Goal: Transaction & Acquisition: Purchase product/service

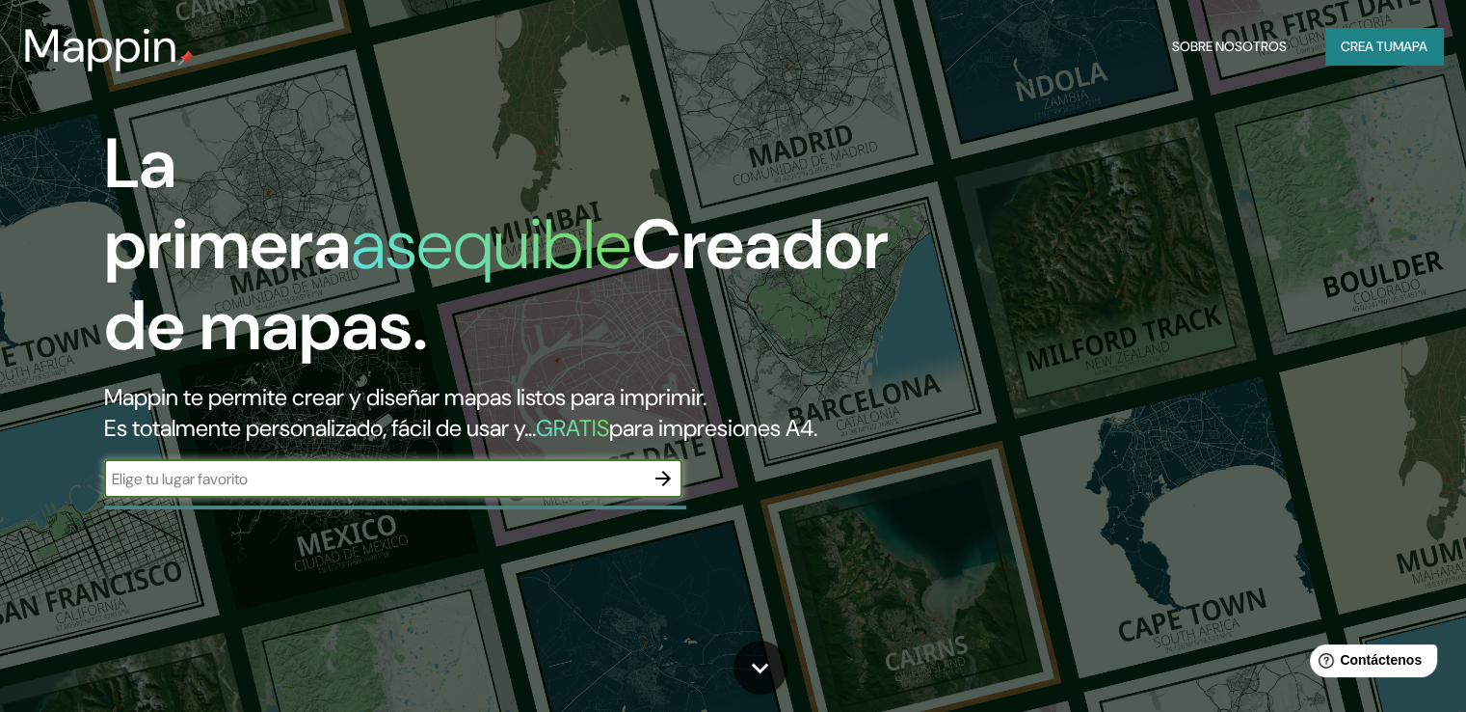
click at [1350, 39] on font "Crea tu" at bounding box center [1367, 46] width 52 height 17
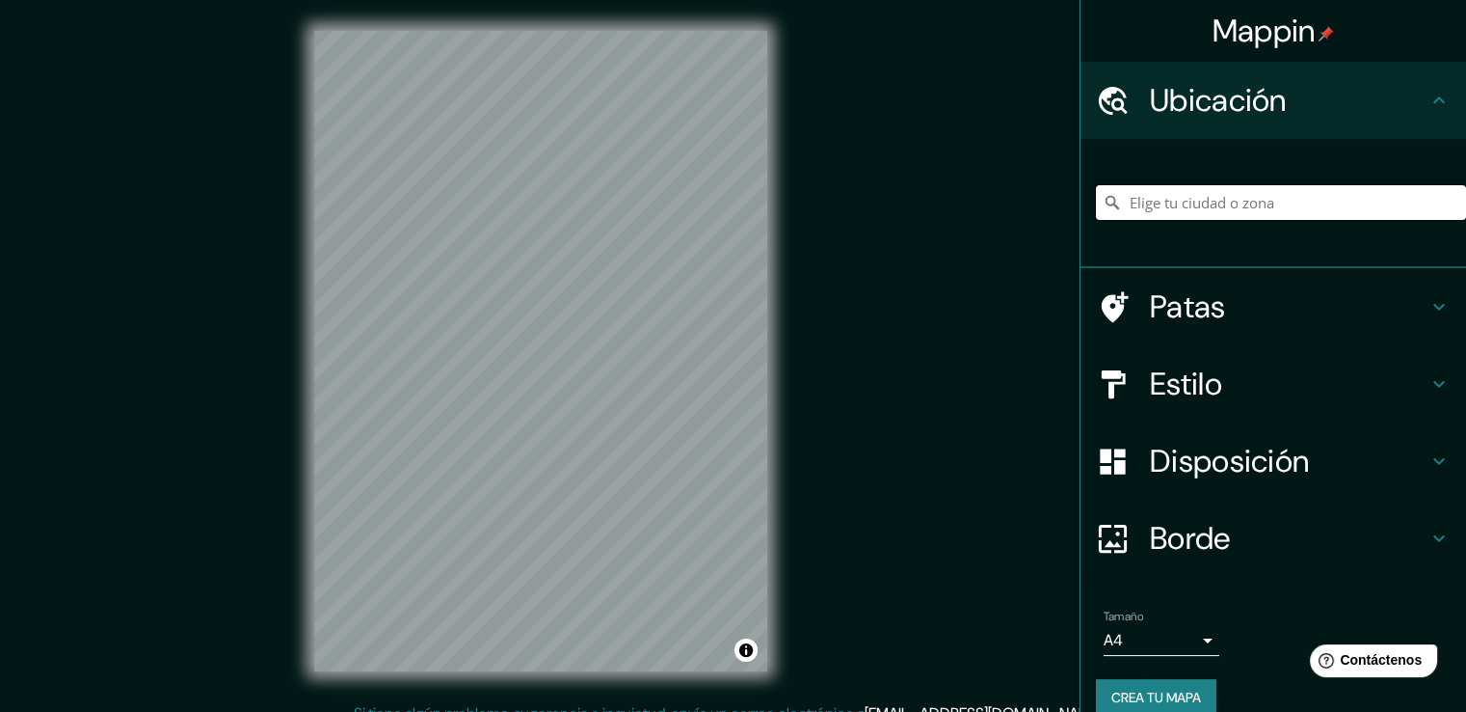
click at [1163, 201] on input "Elige tu ciudad o zona" at bounding box center [1281, 202] width 370 height 35
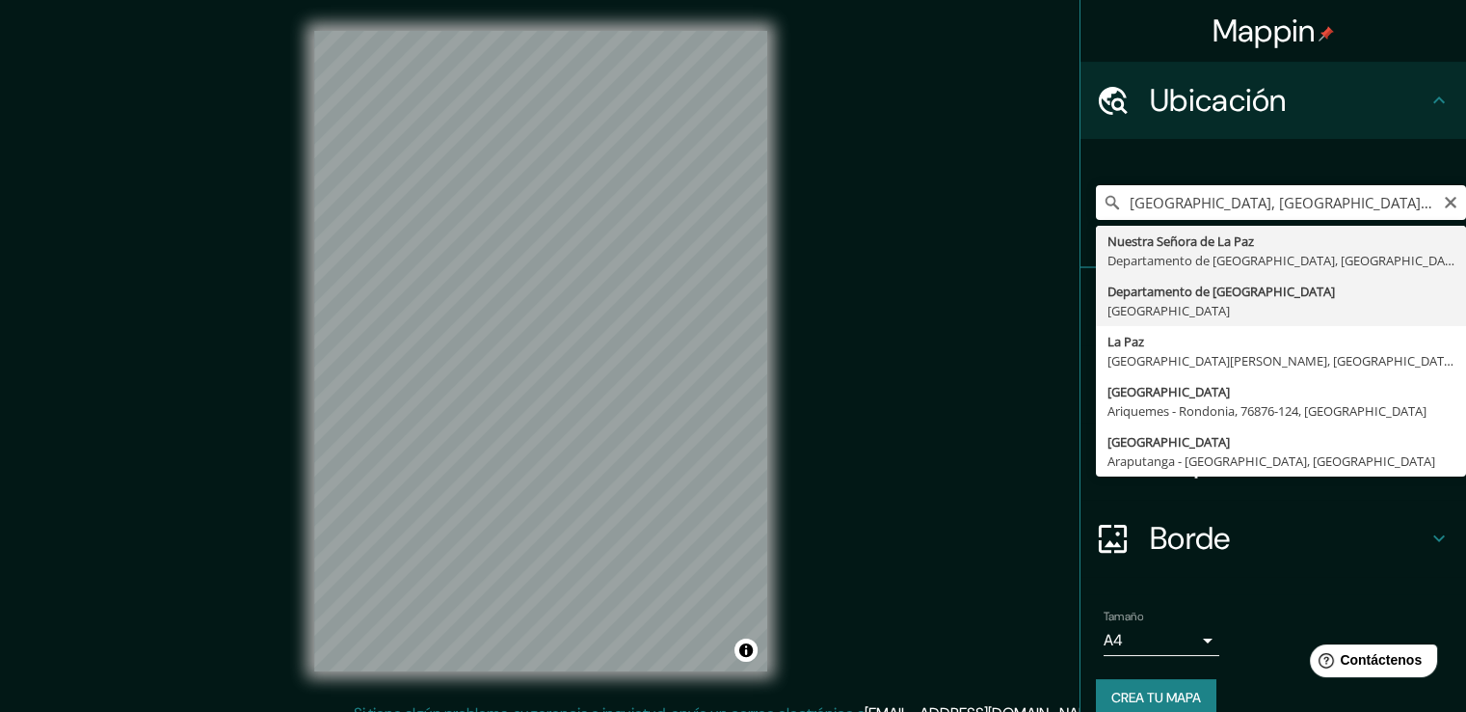
type input "Departamento de [GEOGRAPHIC_DATA], [GEOGRAPHIC_DATA]"
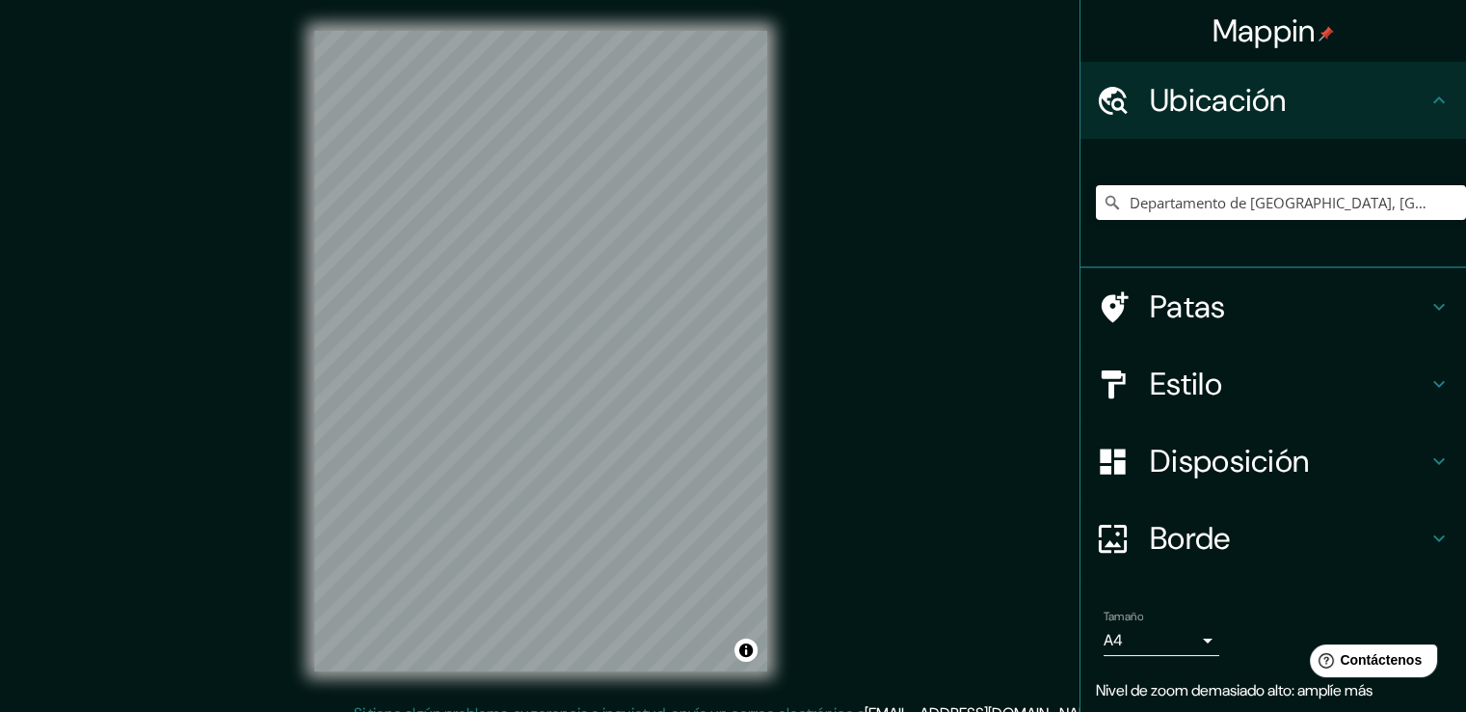
drag, startPoint x: 1189, startPoint y: 295, endPoint x: 1256, endPoint y: 246, distance: 83.5
click at [1256, 246] on div "Departamento de [GEOGRAPHIC_DATA], [GEOGRAPHIC_DATA]" at bounding box center [1281, 202] width 370 height 96
click at [1428, 389] on icon at bounding box center [1439, 383] width 23 height 23
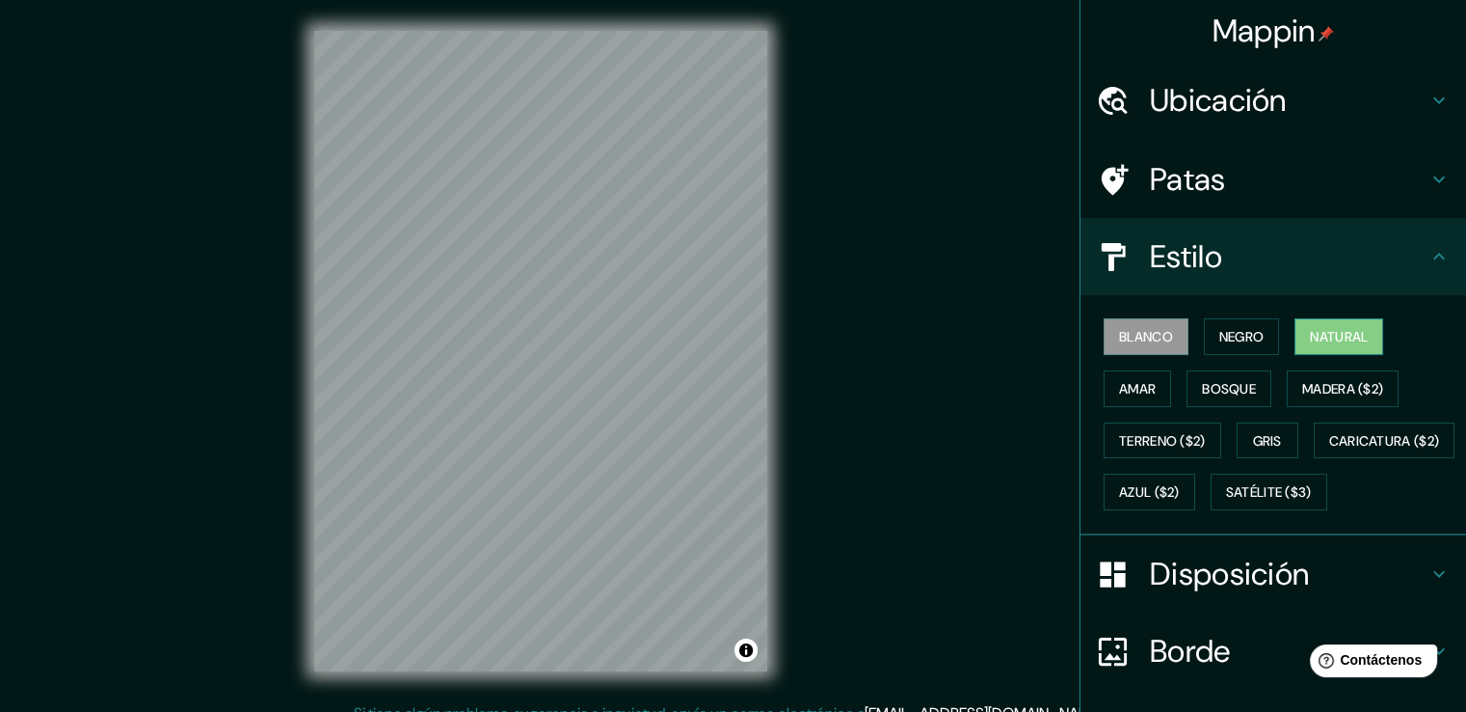
click at [1311, 332] on font "Natural" at bounding box center [1339, 336] width 58 height 17
click at [1119, 380] on font "Amar" at bounding box center [1137, 388] width 37 height 17
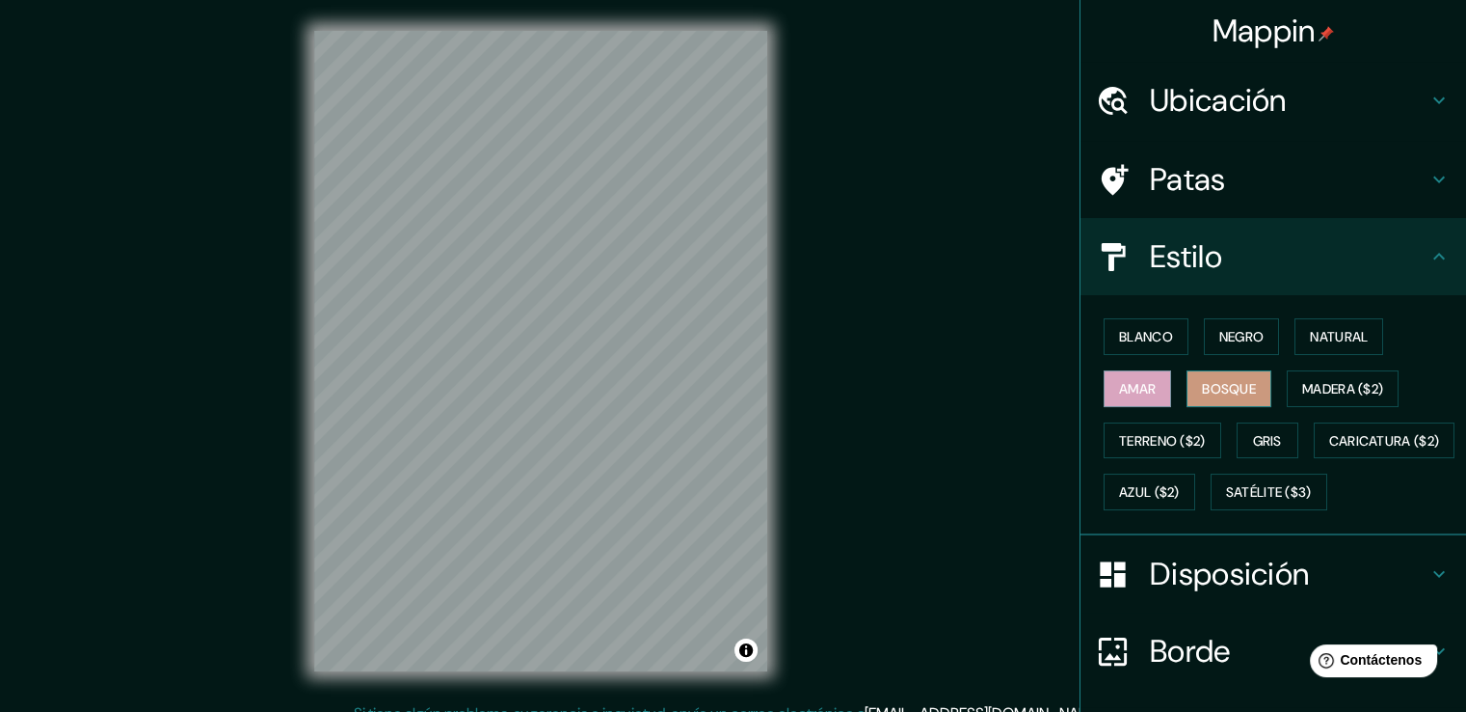
click at [1205, 380] on font "Bosque" at bounding box center [1229, 388] width 54 height 17
click at [1390, 383] on button "Madera ($2)" at bounding box center [1343, 388] width 112 height 37
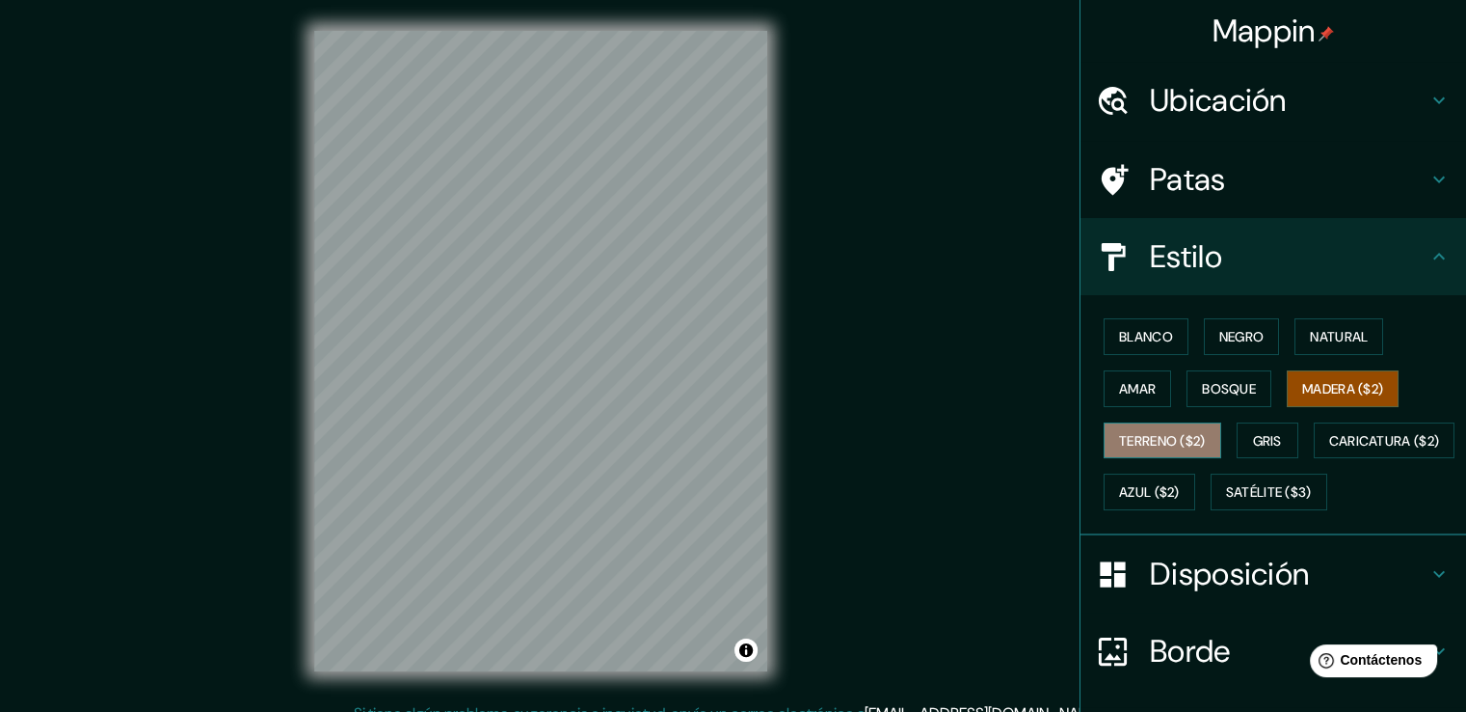
click at [1188, 441] on font "Terreno ($2)" at bounding box center [1162, 440] width 87 height 17
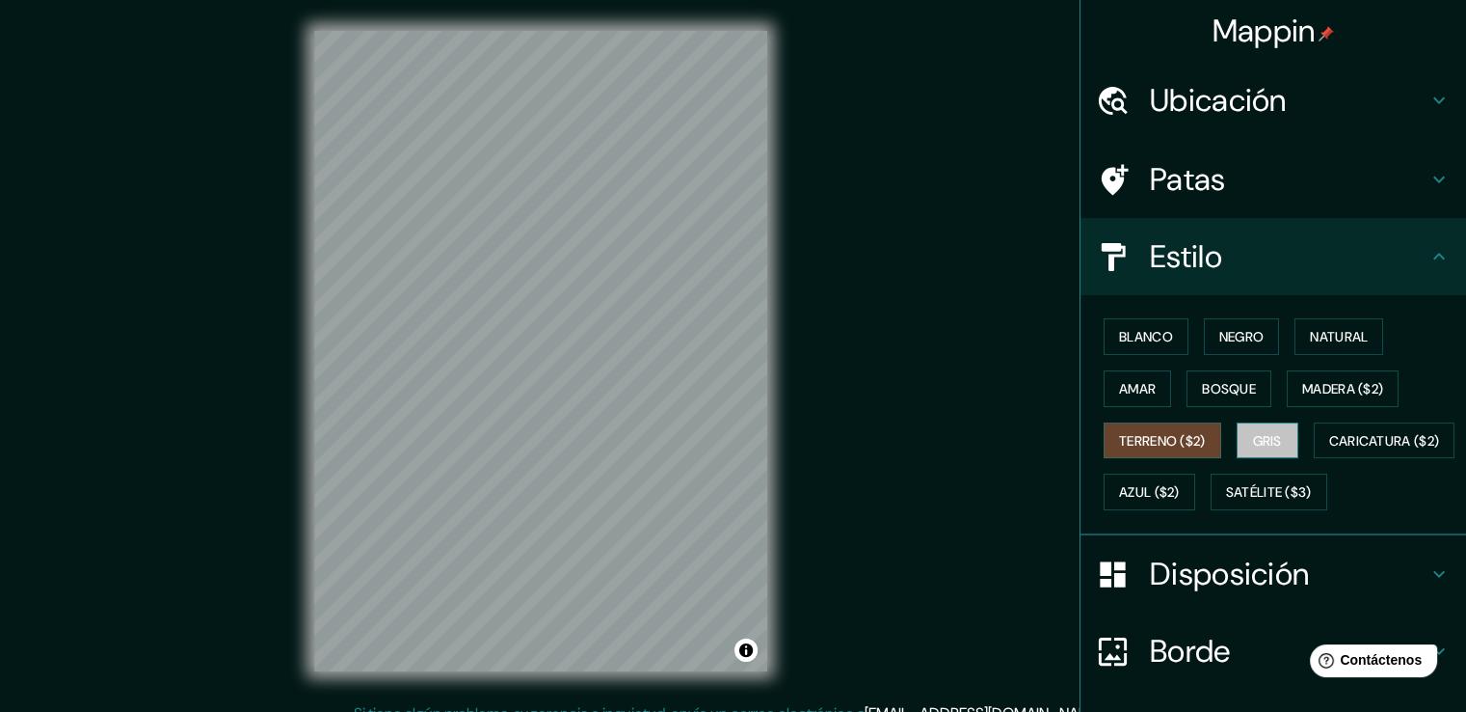
click at [1272, 435] on font "Gris" at bounding box center [1267, 440] width 29 height 17
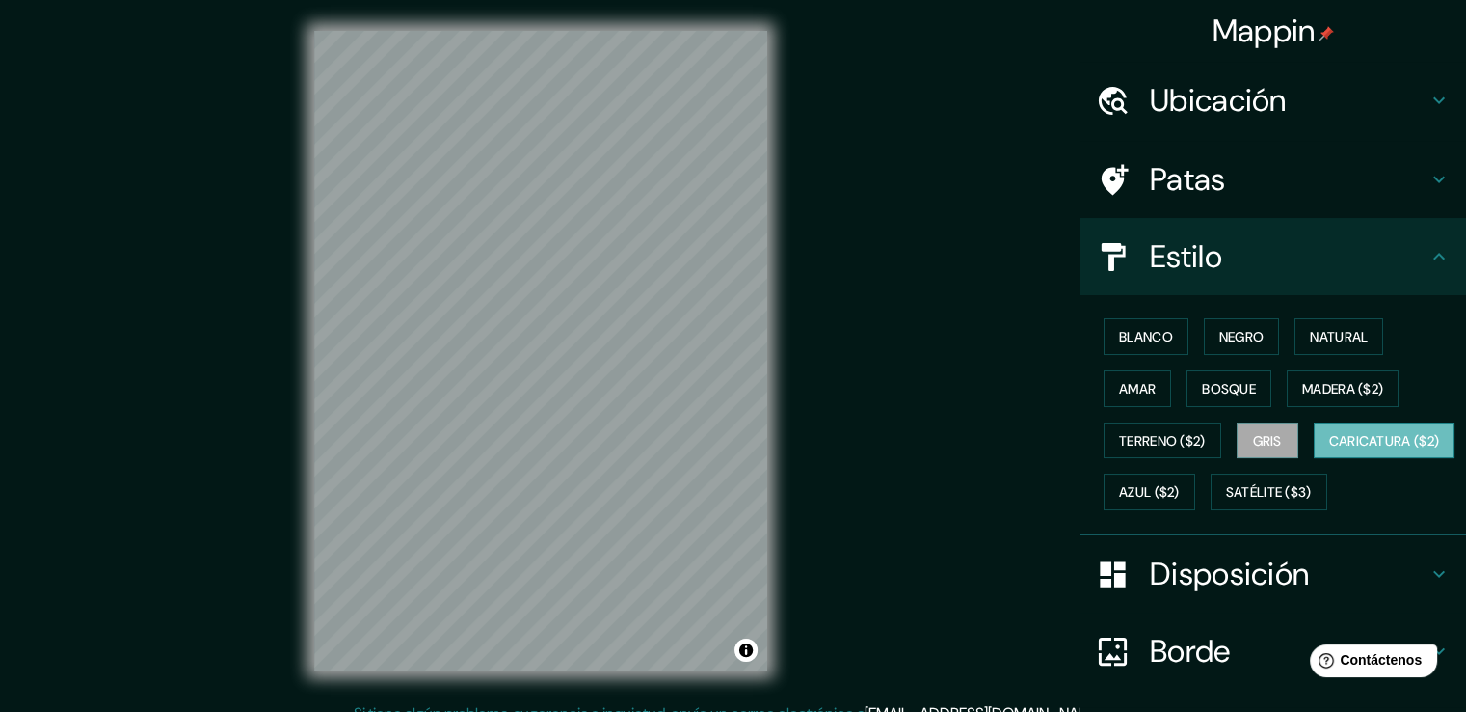
click at [1330, 449] on font "Caricatura ($2)" at bounding box center [1385, 440] width 111 height 17
click at [1180, 491] on font "Azul ($2)" at bounding box center [1149, 492] width 61 height 17
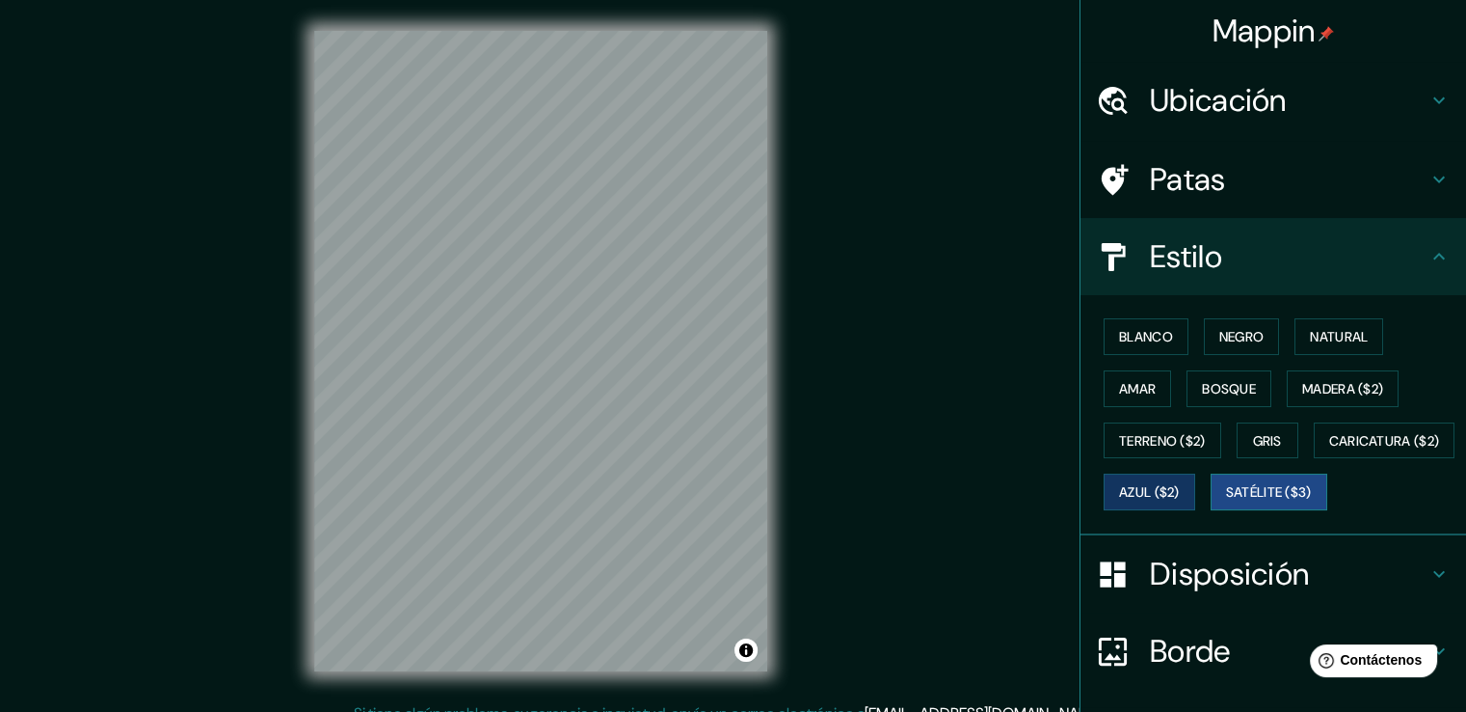
click at [1226, 501] on font "Satélite ($3)" at bounding box center [1269, 492] width 86 height 17
click at [1330, 453] on font "Caricatura ($2)" at bounding box center [1385, 440] width 111 height 25
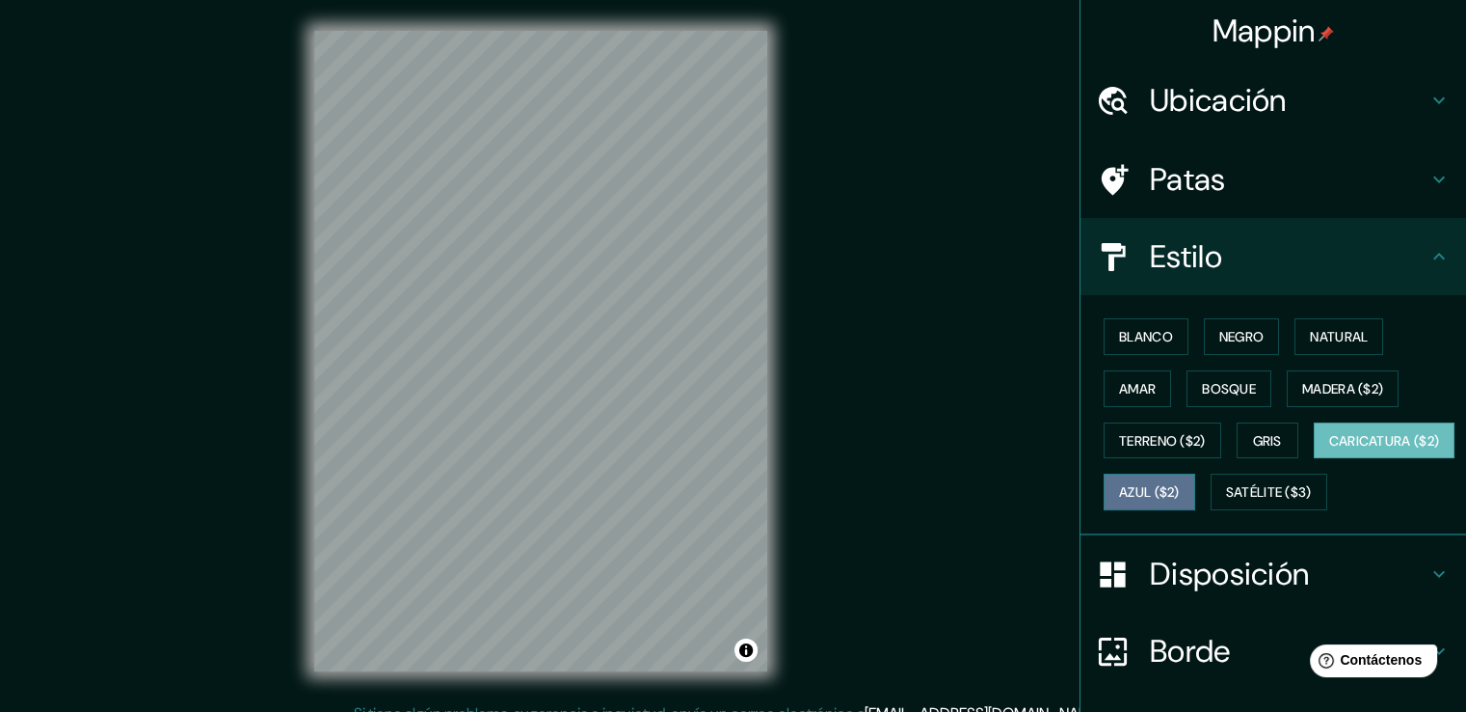
click at [1196, 475] on button "Azul ($2)" at bounding box center [1150, 491] width 92 height 37
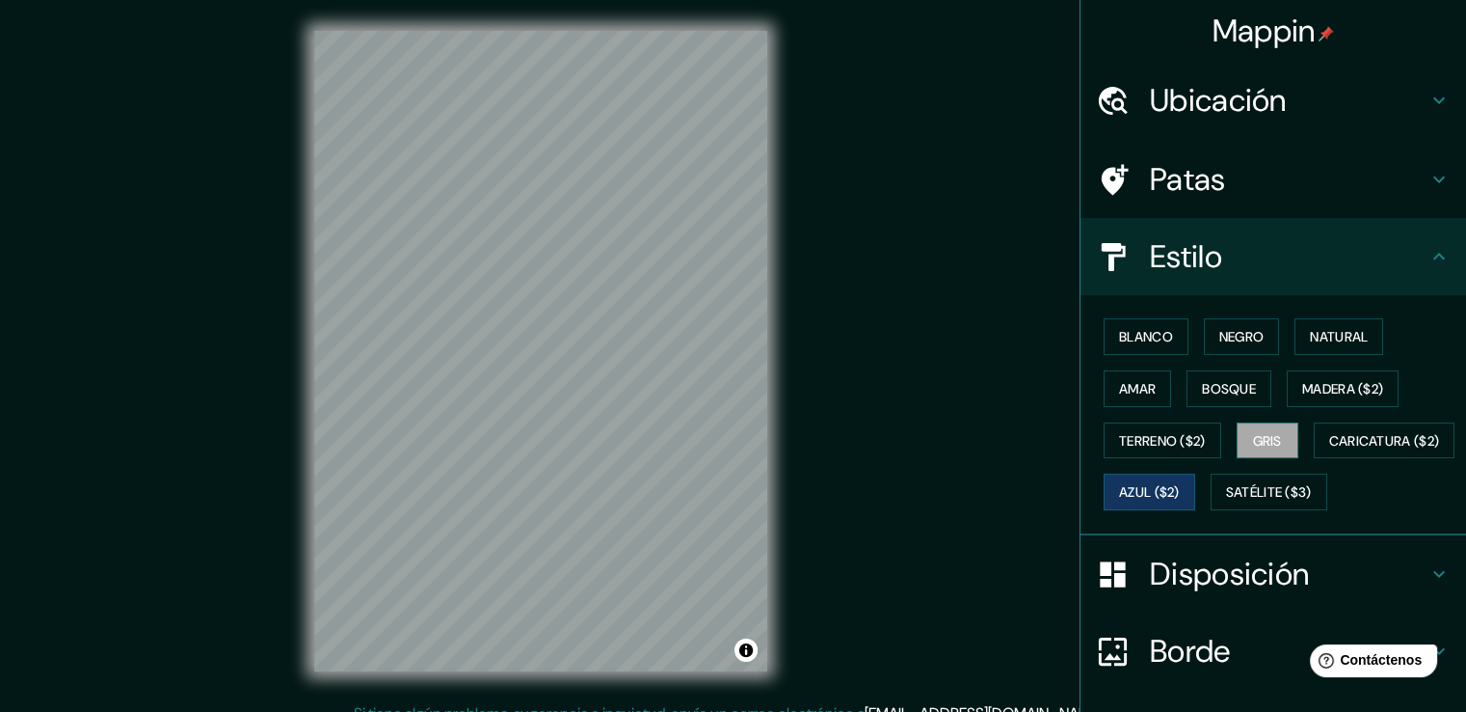
click at [1253, 433] on font "Gris" at bounding box center [1267, 440] width 29 height 17
click at [1164, 448] on font "Terreno ($2)" at bounding box center [1162, 440] width 87 height 25
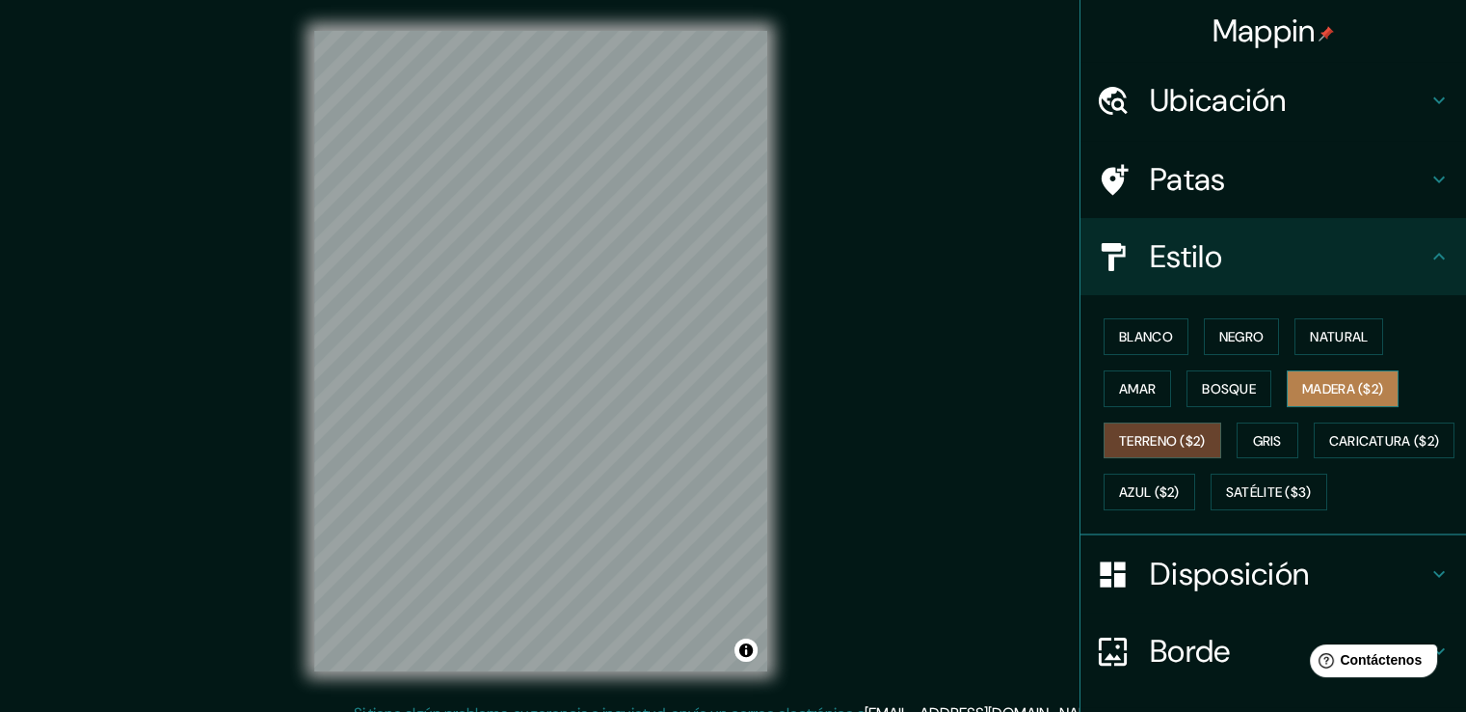
click at [1334, 395] on font "Madera ($2)" at bounding box center [1343, 388] width 81 height 25
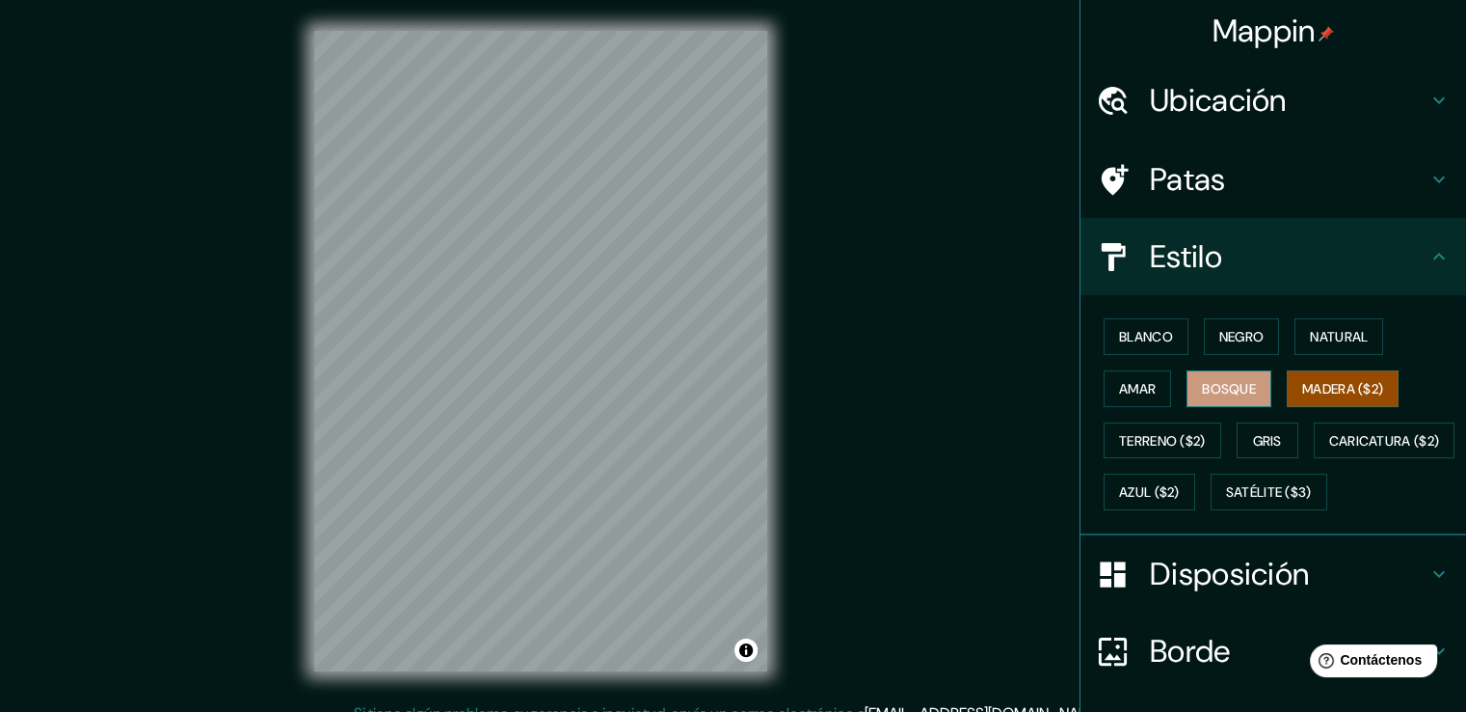
click at [1219, 395] on font "Bosque" at bounding box center [1229, 388] width 54 height 25
click at [1115, 399] on button "Amar" at bounding box center [1137, 388] width 67 height 37
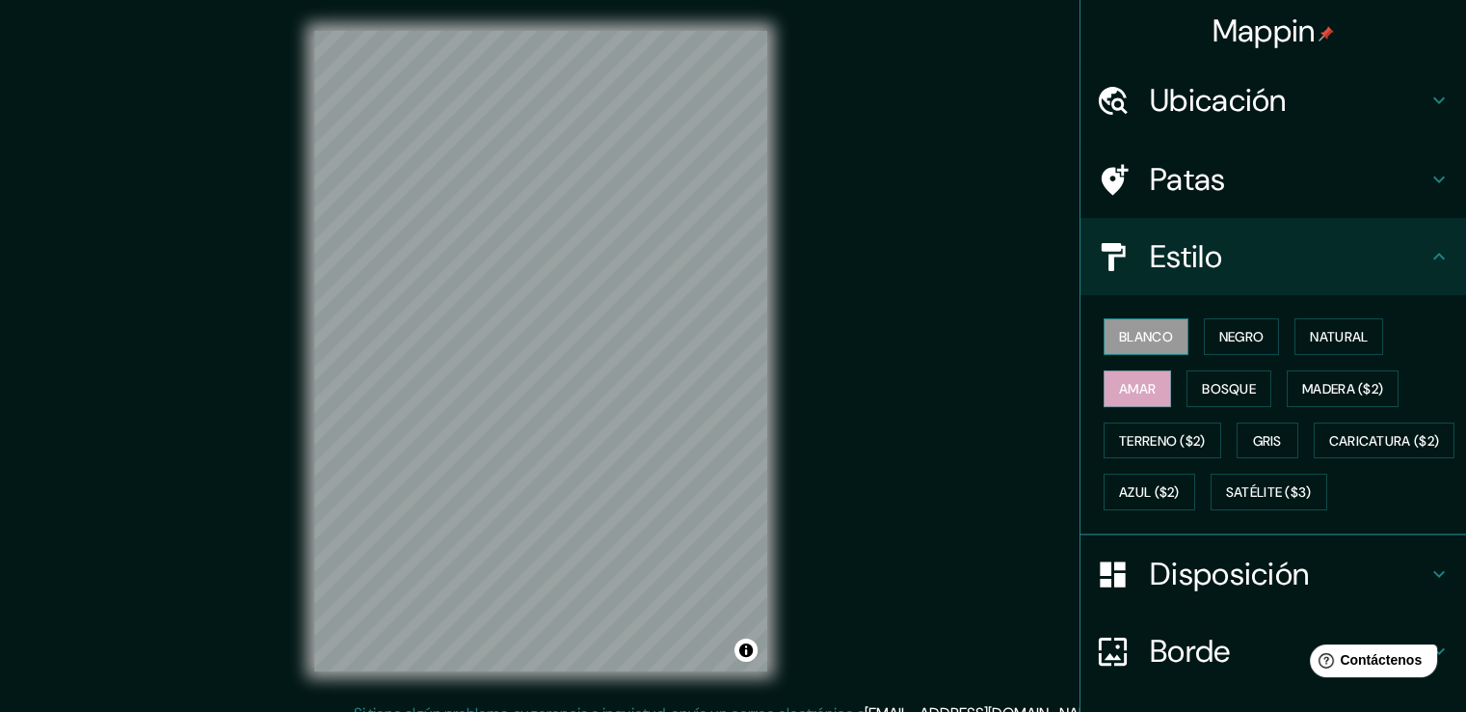
click at [1119, 336] on font "Blanco" at bounding box center [1146, 336] width 54 height 17
click at [1257, 336] on button "Negro" at bounding box center [1242, 336] width 76 height 37
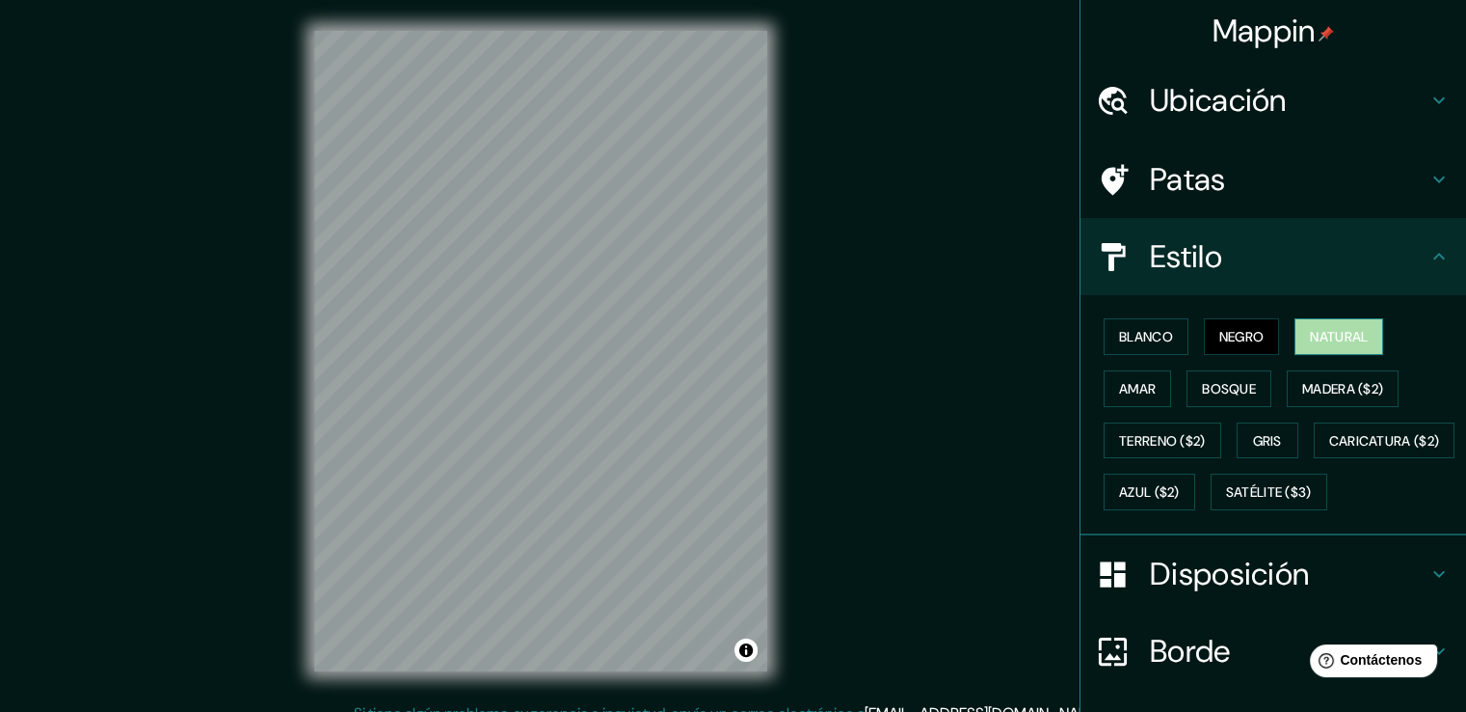
click at [1318, 324] on font "Natural" at bounding box center [1339, 336] width 58 height 25
